Goal: Task Accomplishment & Management: Manage account settings

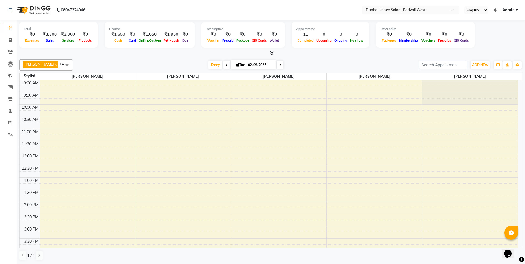
click at [517, 9] on link "Admin" at bounding box center [509, 10] width 15 height 6
click at [502, 38] on link "Sign out" at bounding box center [489, 38] width 51 height 9
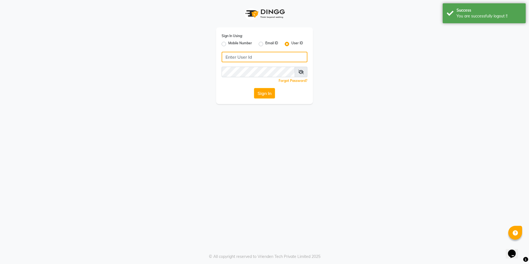
type input "[PERSON_NAME]"
click at [259, 59] on input "[PERSON_NAME]" at bounding box center [265, 57] width 86 height 11
click at [228, 43] on label "Mobile Number" at bounding box center [240, 44] width 24 height 7
click at [228, 43] on input "Mobile Number" at bounding box center [230, 43] width 4 height 4
radio input "true"
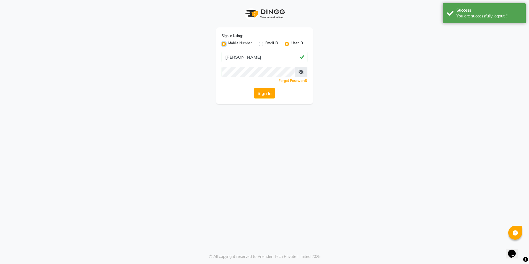
radio input "false"
click at [253, 58] on input "Username" at bounding box center [273, 57] width 67 height 11
type input "9372078213"
click at [269, 95] on button "Sign In" at bounding box center [264, 93] width 21 height 11
